Goal: Information Seeking & Learning: Learn about a topic

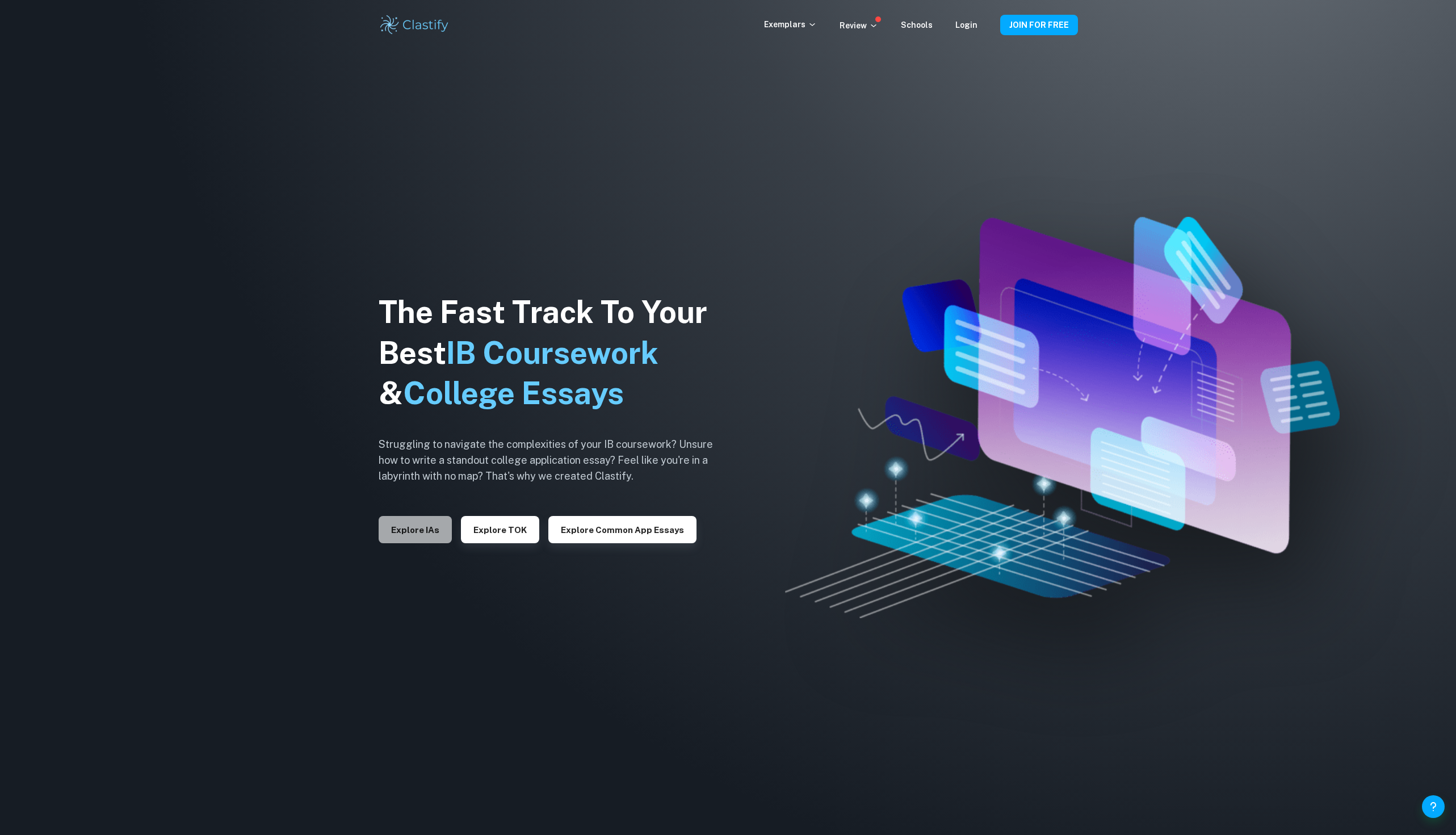
click at [439, 528] on button "Explore IAs" at bounding box center [415, 529] width 73 height 27
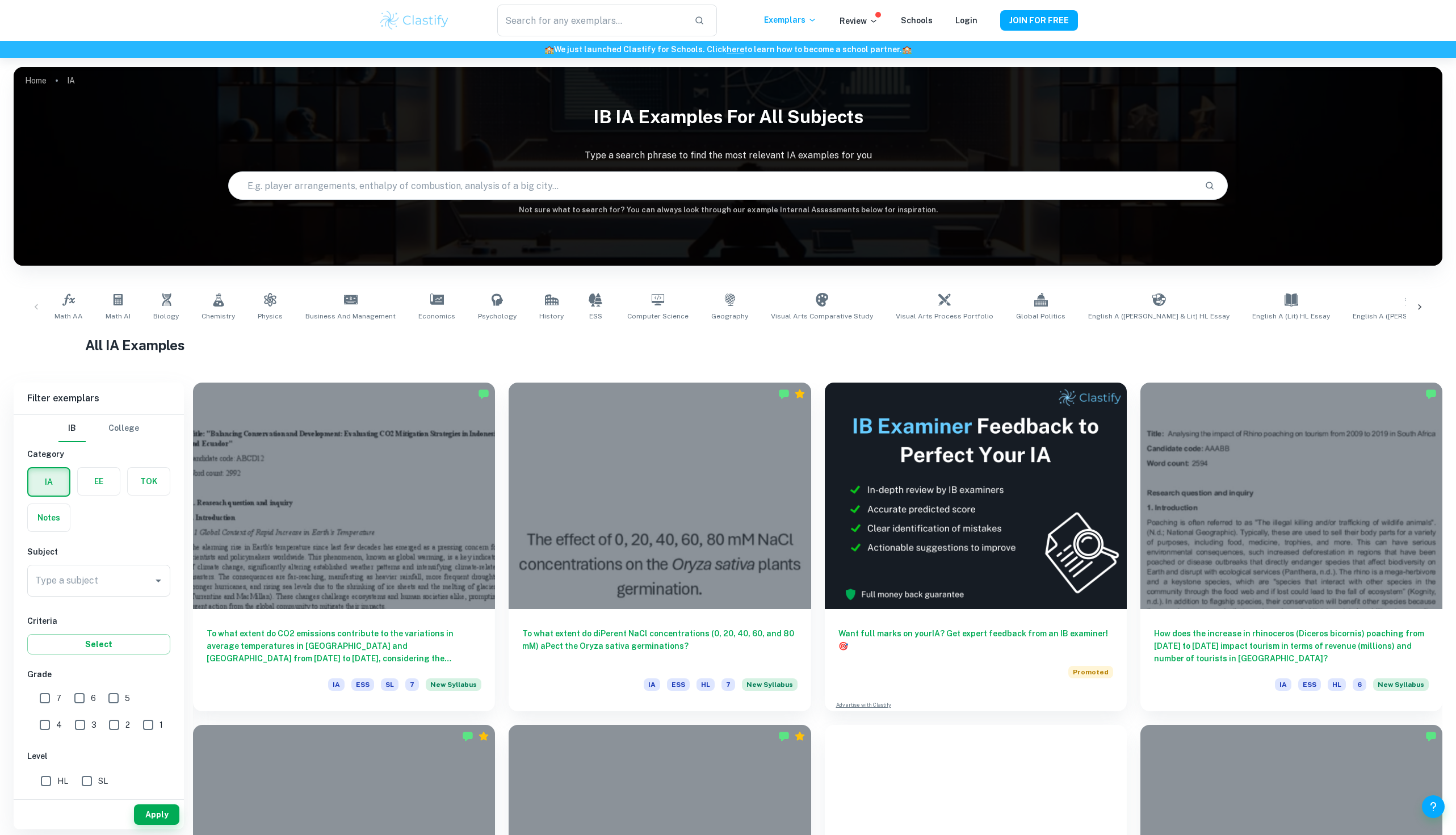
drag, startPoint x: 587, startPoint y: 183, endPoint x: 587, endPoint y: 176, distance: 7.0
click at [587, 183] on input "text" at bounding box center [712, 186] width 967 height 32
type input "Buffer solution"
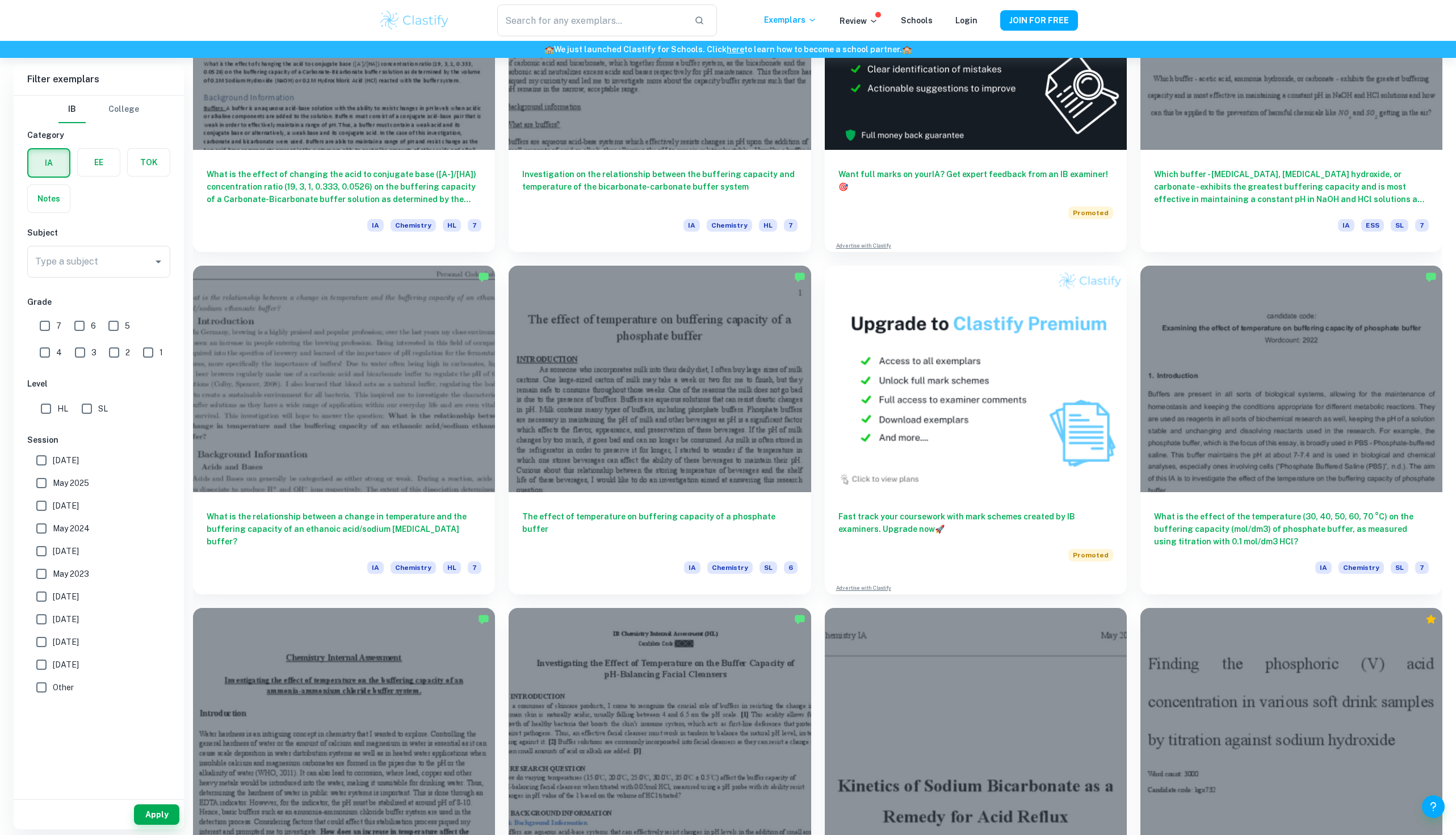
scroll to position [180, 0]
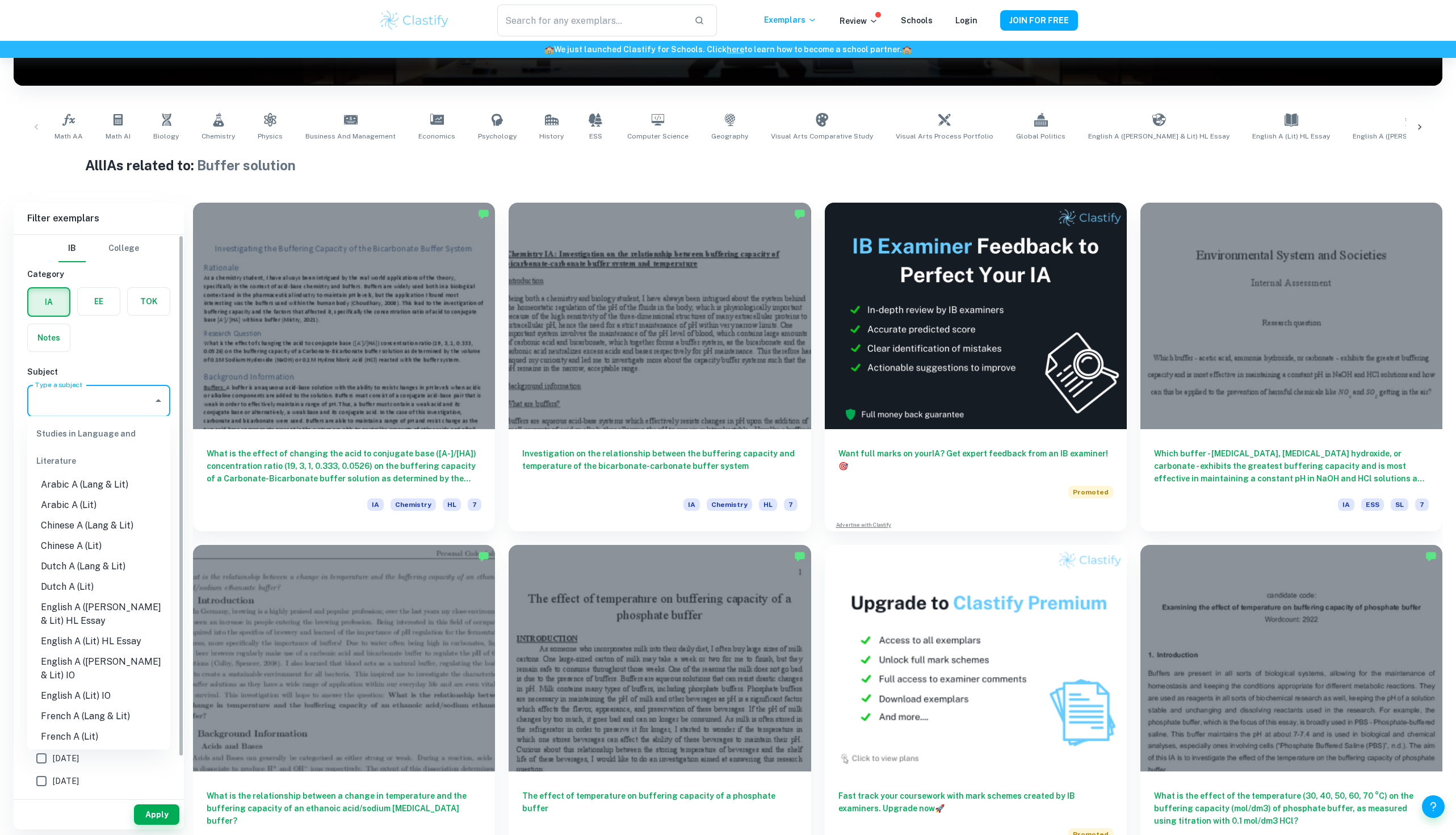
click at [70, 398] on input "Type a subject" at bounding box center [90, 401] width 116 height 22
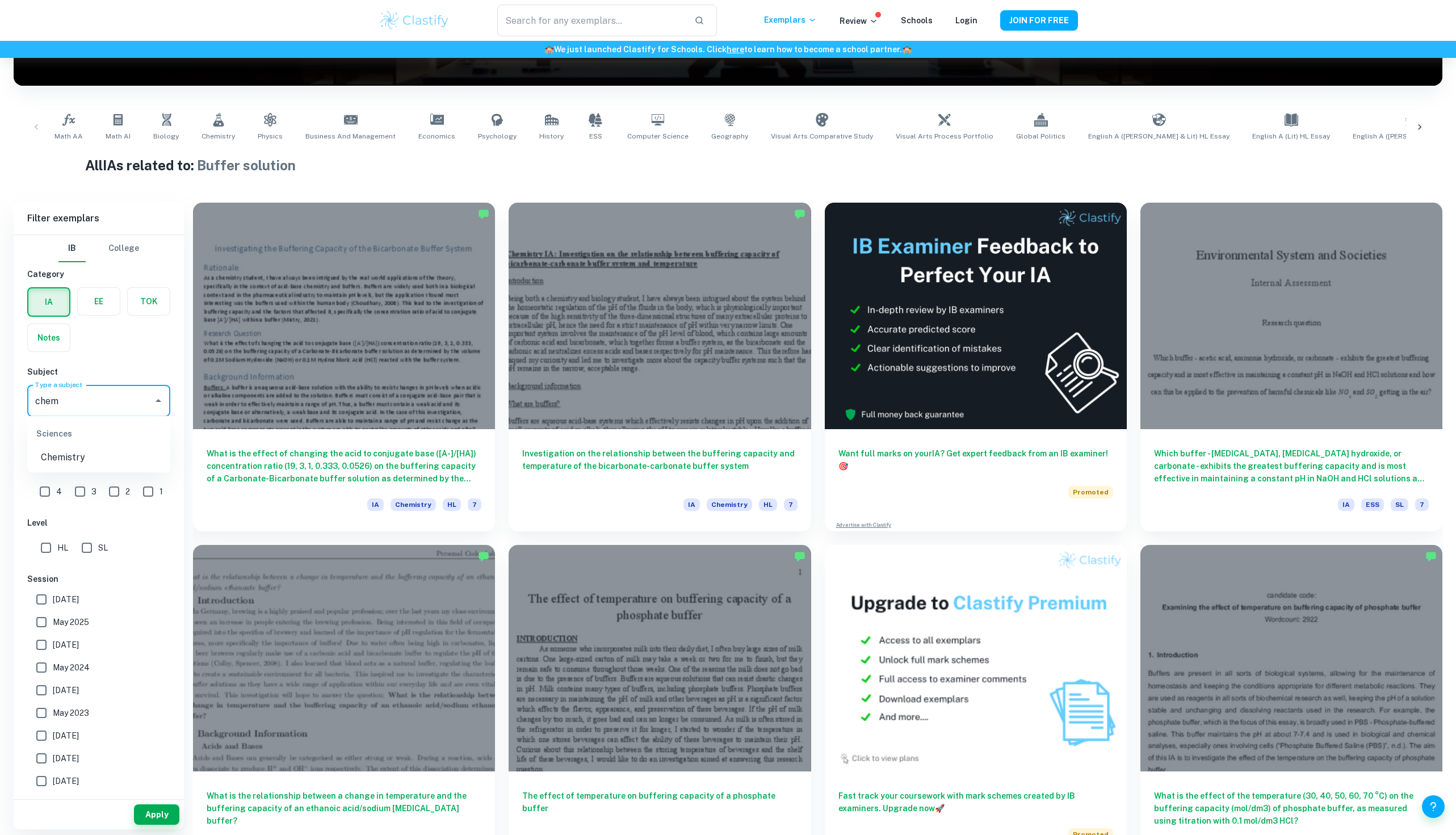
click at [99, 457] on li "Chemistry" at bounding box center [99, 458] width 143 height 21
type input "Chemistry"
click at [160, 813] on button "Apply" at bounding box center [156, 815] width 45 height 21
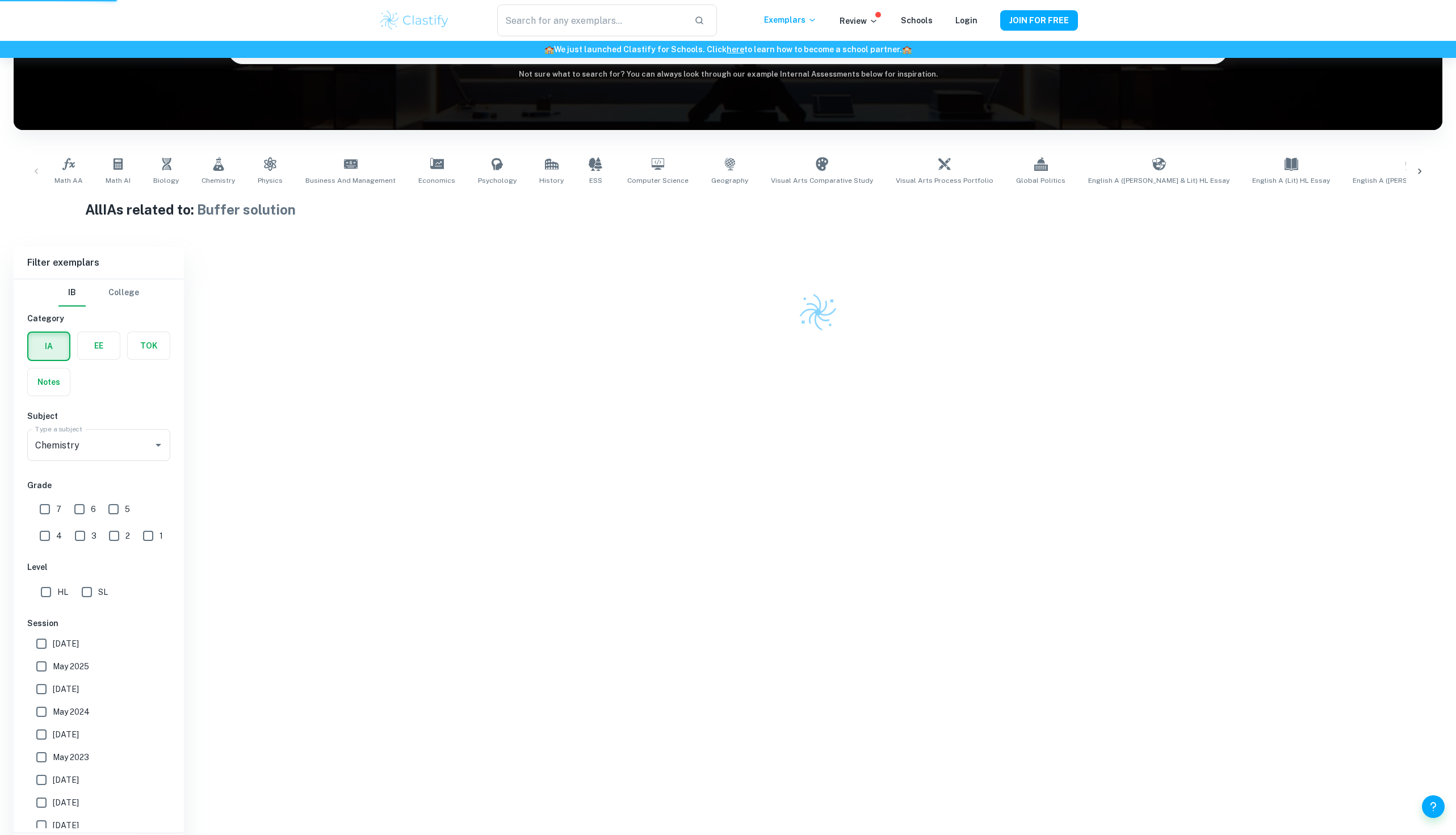
scroll to position [97, 0]
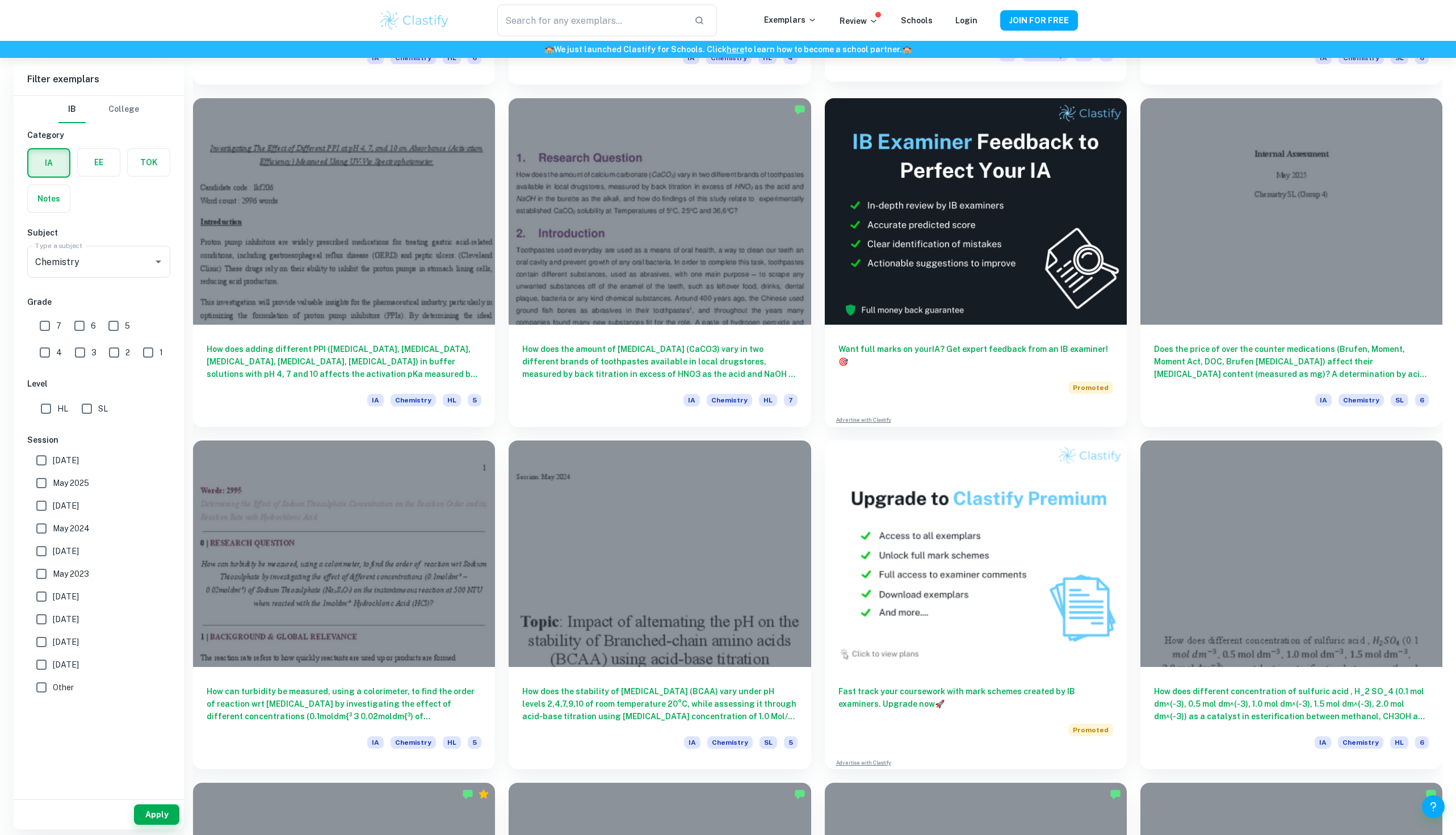
scroll to position [1675, 0]
